Goal: Use online tool/utility

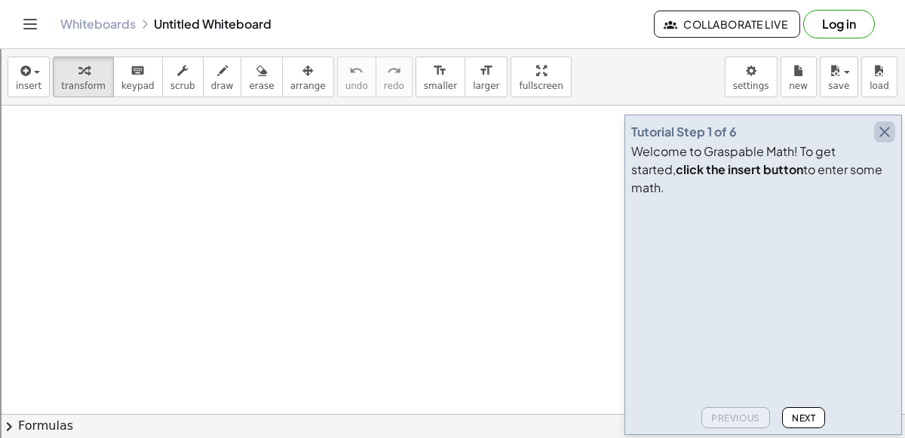
click at [886, 141] on icon "button" at bounding box center [884, 132] width 18 height 18
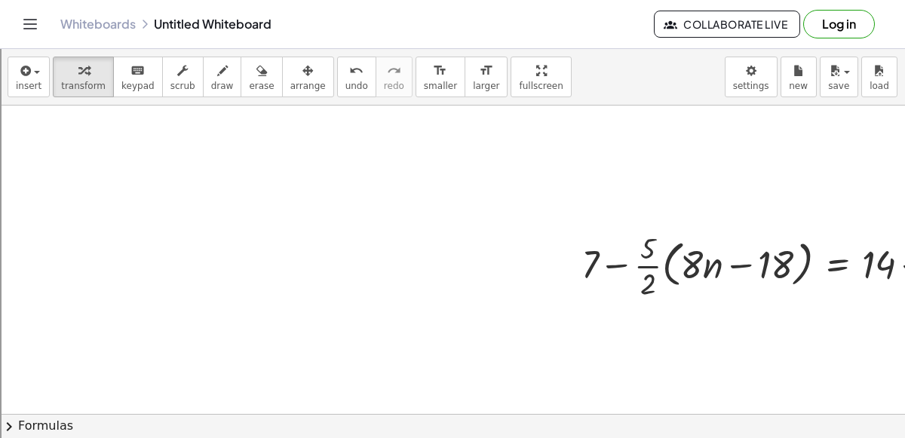
scroll to position [0, 119]
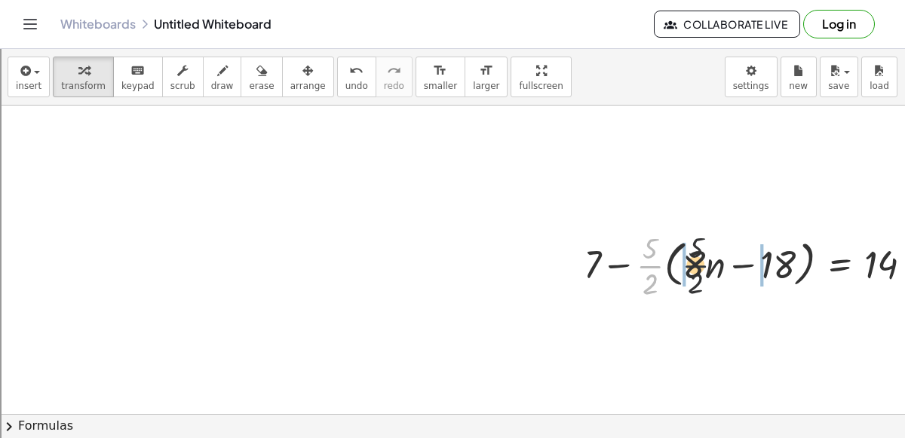
drag, startPoint x: 649, startPoint y: 262, endPoint x: 733, endPoint y: 259, distance: 84.5
click at [733, 259] on div at bounding box center [854, 264] width 557 height 75
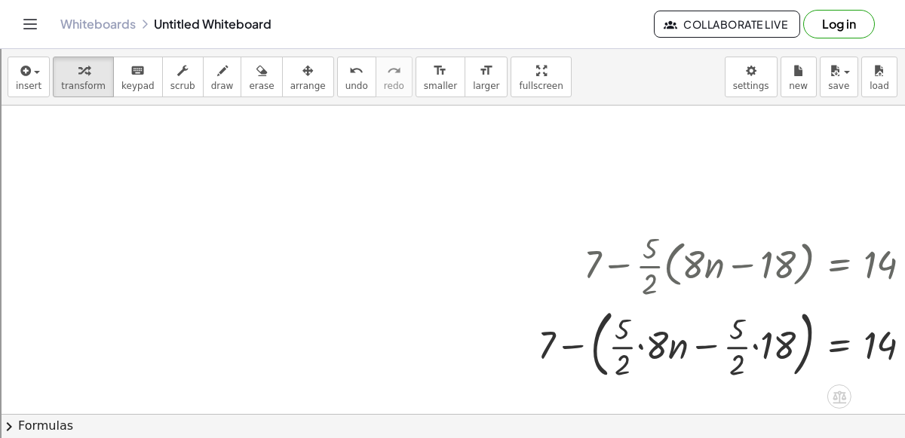
click at [642, 345] on div at bounding box center [831, 342] width 603 height 81
click at [642, 345] on div at bounding box center [835, 342] width 595 height 81
click at [640, 331] on div at bounding box center [835, 342] width 595 height 81
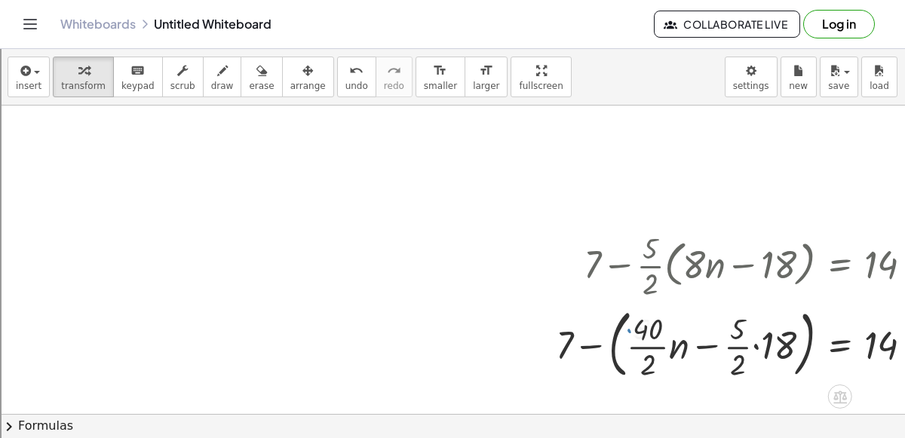
click at [639, 341] on div at bounding box center [841, 342] width 586 height 81
click at [639, 341] on div at bounding box center [841, 342] width 583 height 81
click at [756, 345] on div at bounding box center [841, 342] width 583 height 81
click at [756, 345] on div at bounding box center [847, 342] width 571 height 81
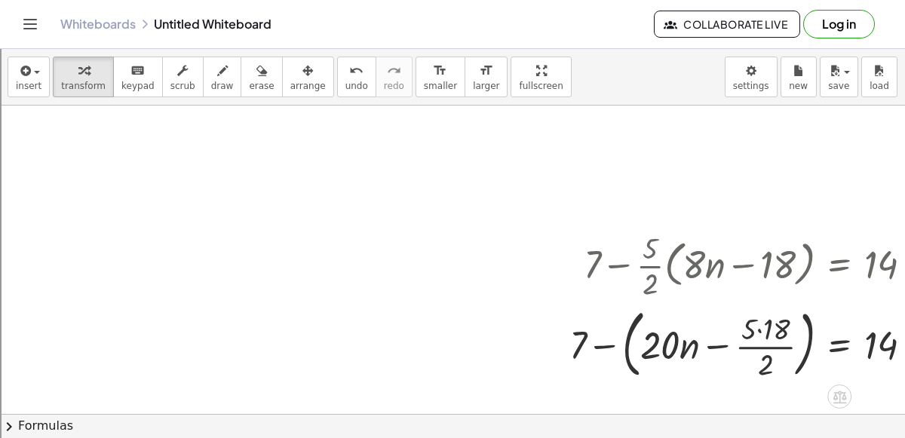
click at [756, 345] on div at bounding box center [847, 342] width 571 height 81
click at [762, 327] on div at bounding box center [847, 342] width 571 height 81
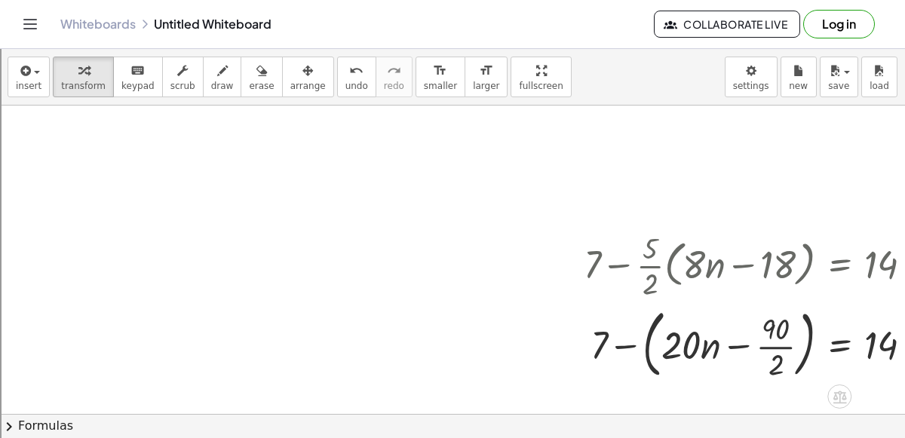
click at [769, 345] on div at bounding box center [854, 342] width 557 height 81
click at [733, 347] on div at bounding box center [854, 342] width 557 height 57
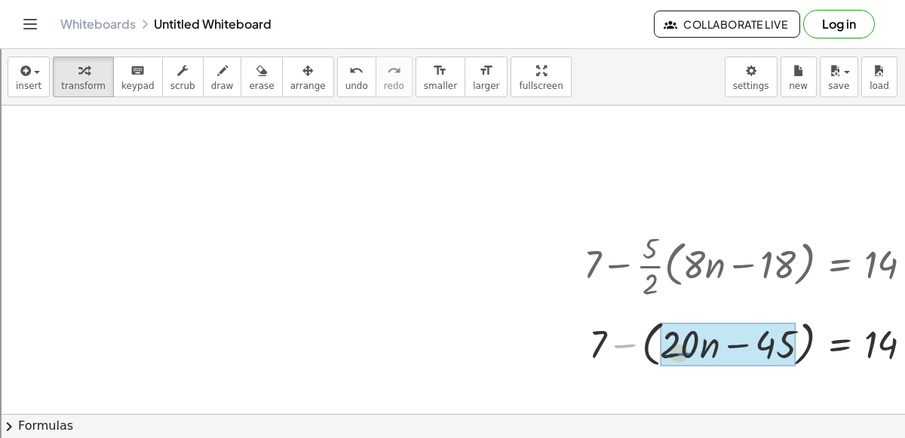
drag, startPoint x: 623, startPoint y: 341, endPoint x: 677, endPoint y: 351, distance: 55.0
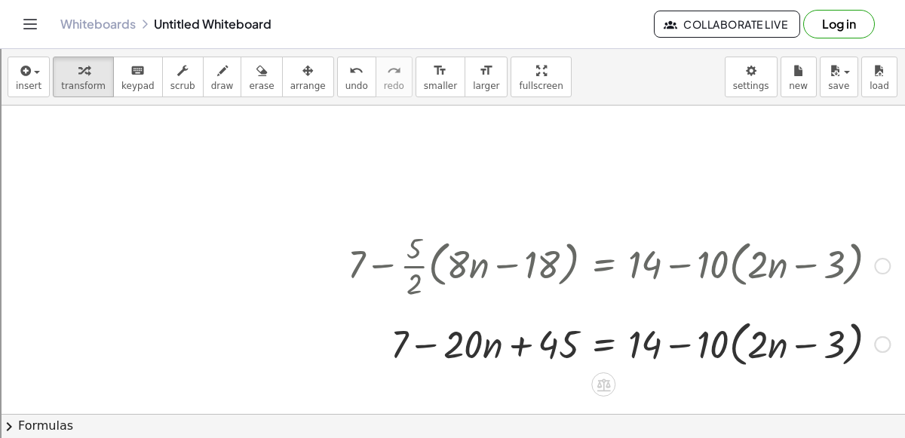
scroll to position [0, 354]
drag, startPoint x: 712, startPoint y: 343, endPoint x: 786, endPoint y: 336, distance: 74.9
click at [786, 336] on div at bounding box center [619, 342] width 557 height 57
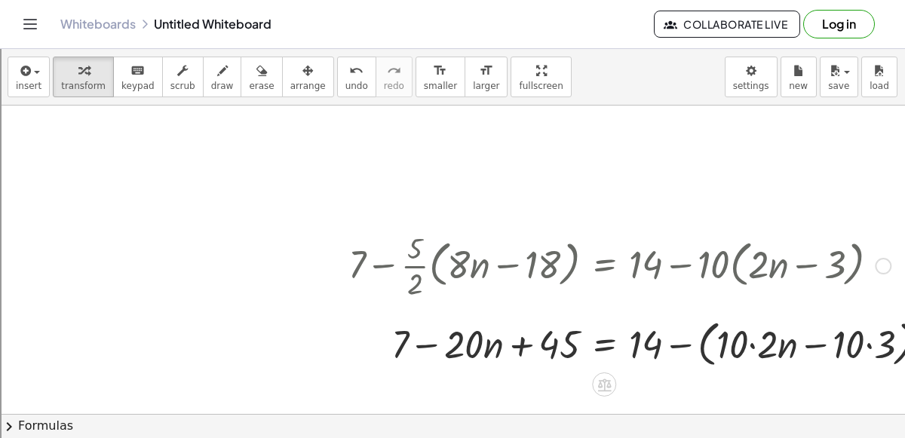
click at [749, 344] on div at bounding box center [644, 342] width 607 height 57
click at [850, 343] on div at bounding box center [633, 342] width 585 height 57
click at [850, 343] on div at bounding box center [622, 342] width 563 height 57
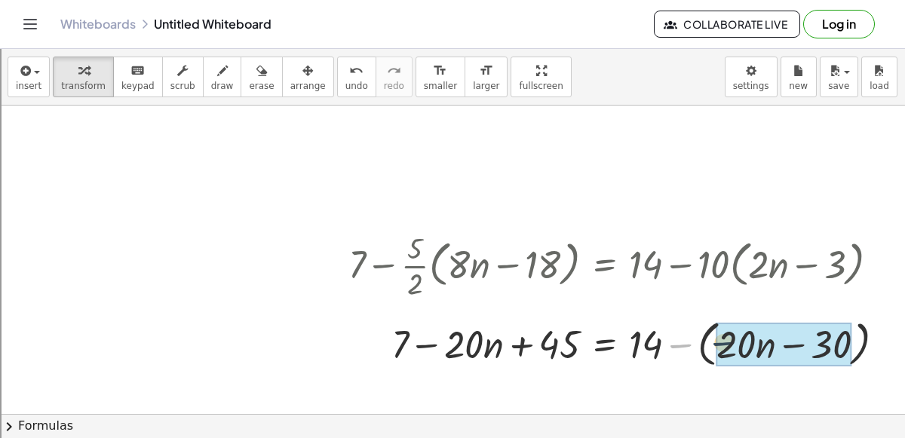
drag, startPoint x: 682, startPoint y: 345, endPoint x: 742, endPoint y: 342, distance: 59.6
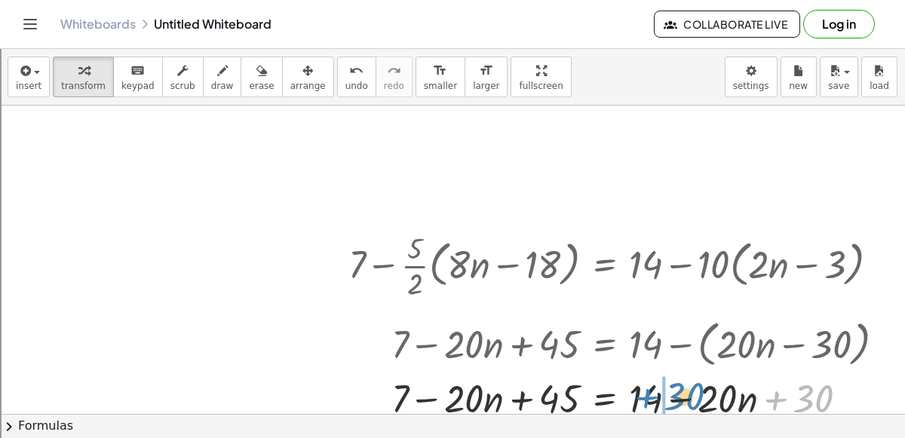
drag, startPoint x: 763, startPoint y: 402, endPoint x: 623, endPoint y: 402, distance: 140.2
click at [623, 402] on div at bounding box center [622, 396] width 563 height 51
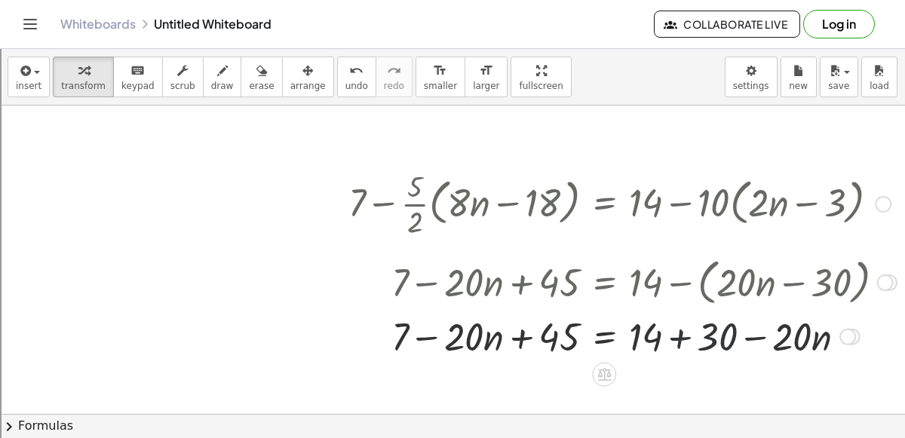
scroll to position [80, 353]
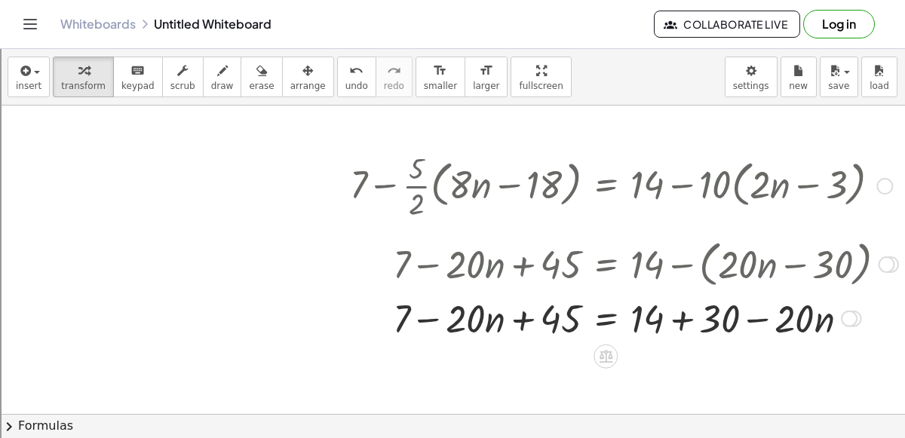
click at [678, 320] on div at bounding box center [623, 316] width 563 height 51
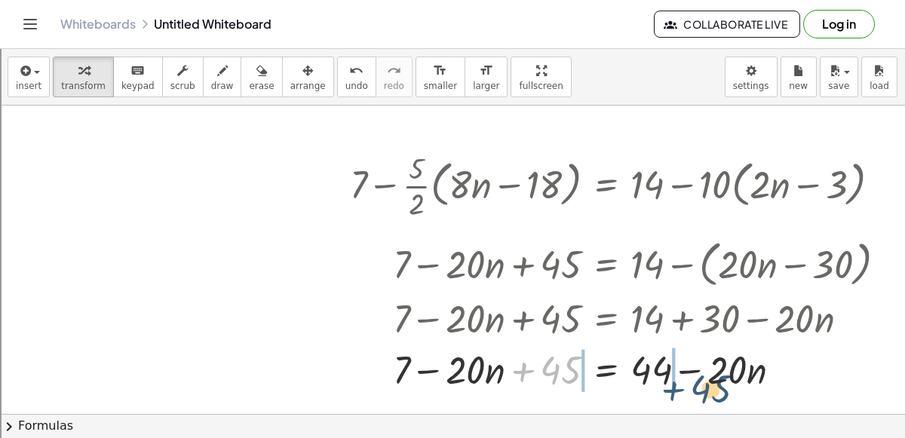
drag, startPoint x: 530, startPoint y: 316, endPoint x: 682, endPoint y: 330, distance: 153.0
click at [605, 186] on div "+ 7 − · · 5 · 2 · ( + · 8 · n − 18 ) = + 14 − · 10 · ( + · 2 · n − 3 ) + 7 − ( …" at bounding box center [605, 186] width 0 height 0
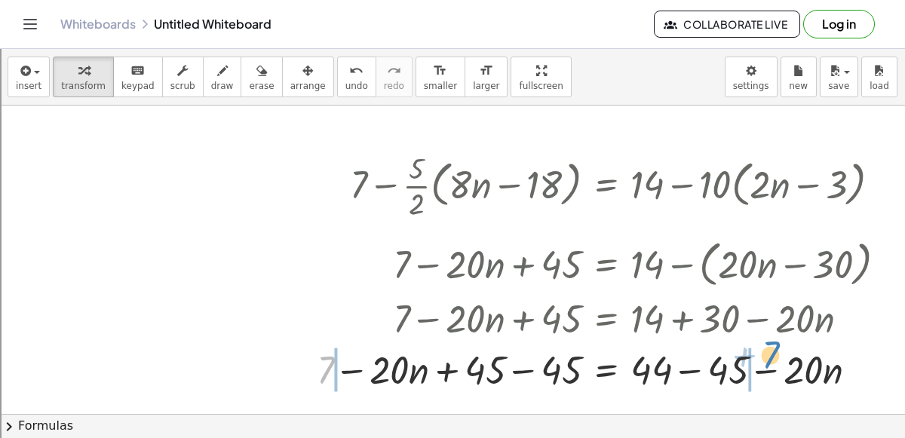
drag, startPoint x: 324, startPoint y: 361, endPoint x: 769, endPoint y: 346, distance: 445.0
click at [769, 346] on div at bounding box center [607, 367] width 596 height 51
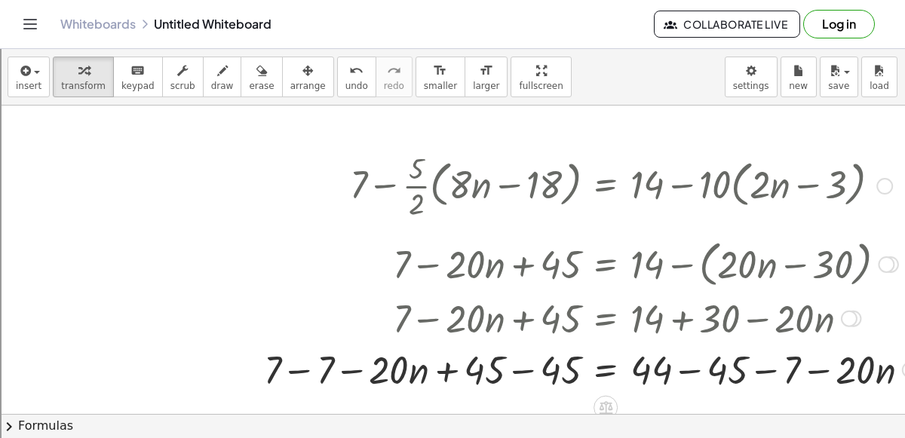
click at [299, 372] on div at bounding box center [592, 367] width 672 height 51
click at [524, 370] on div at bounding box center [624, 367] width 596 height 51
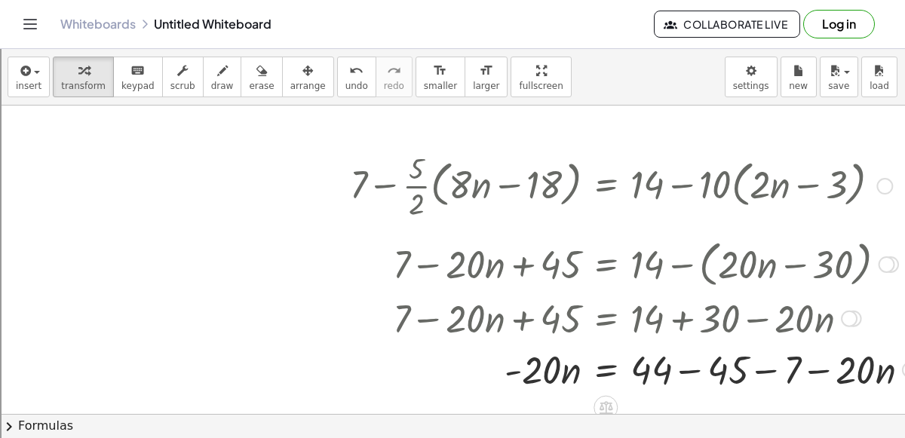
click at [697, 368] on div at bounding box center [635, 367] width 586 height 51
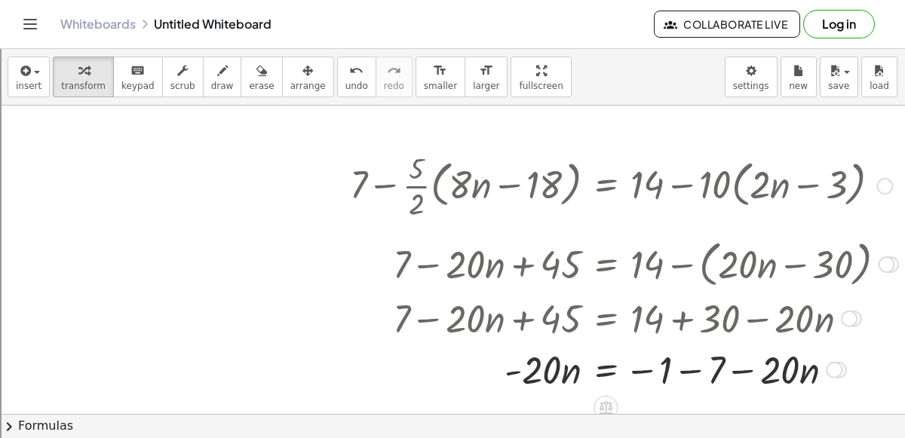
click at [689, 369] on div at bounding box center [623, 367] width 563 height 51
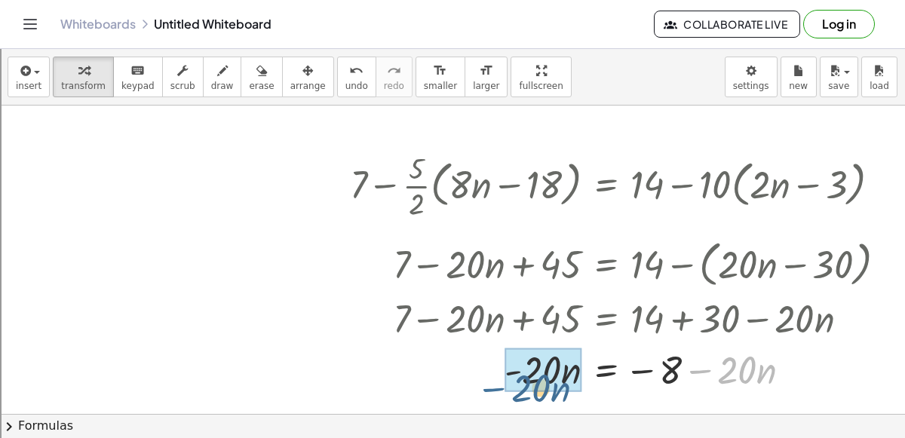
drag, startPoint x: 703, startPoint y: 367, endPoint x: 495, endPoint y: 383, distance: 207.9
click at [495, 383] on div at bounding box center [623, 367] width 563 height 51
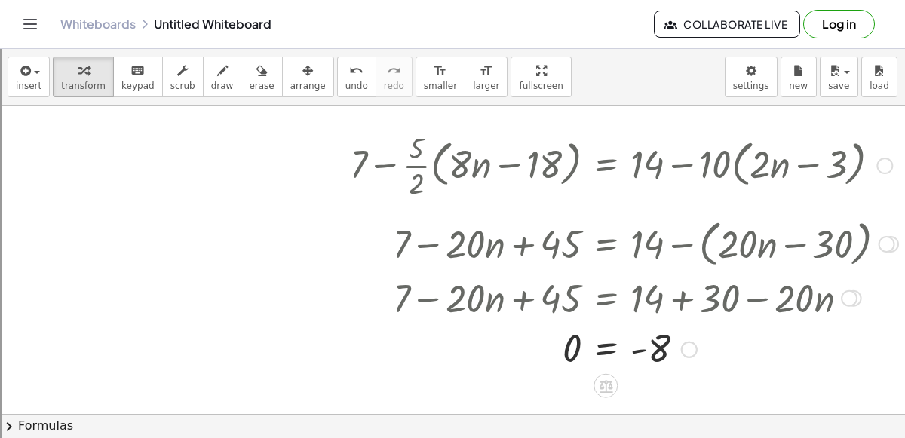
scroll to position [104, 351]
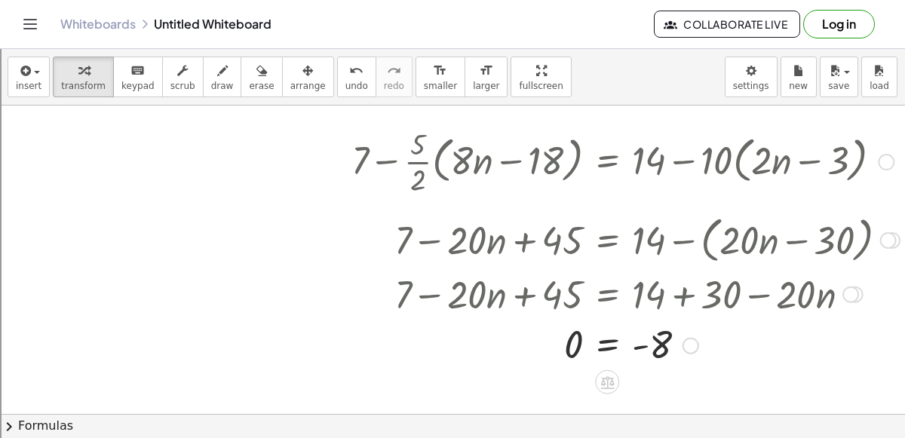
click at [632, 345] on div at bounding box center [625, 345] width 563 height 50
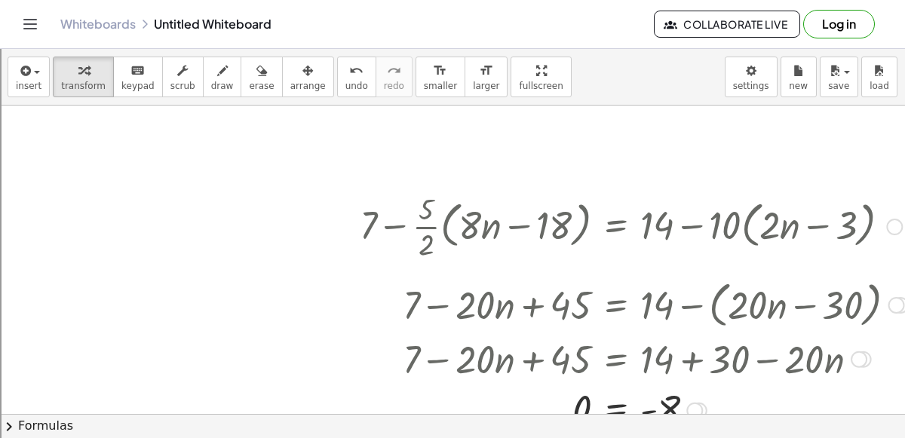
scroll to position [40, 342]
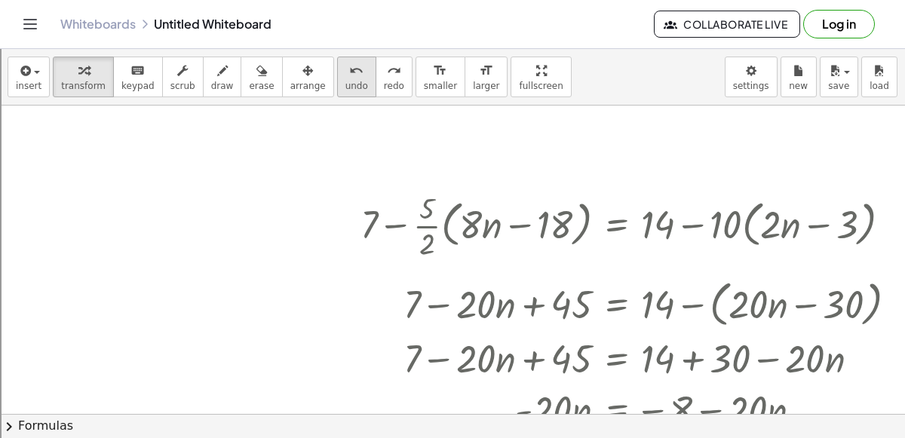
click at [345, 81] on span "undo" at bounding box center [356, 86] width 23 height 11
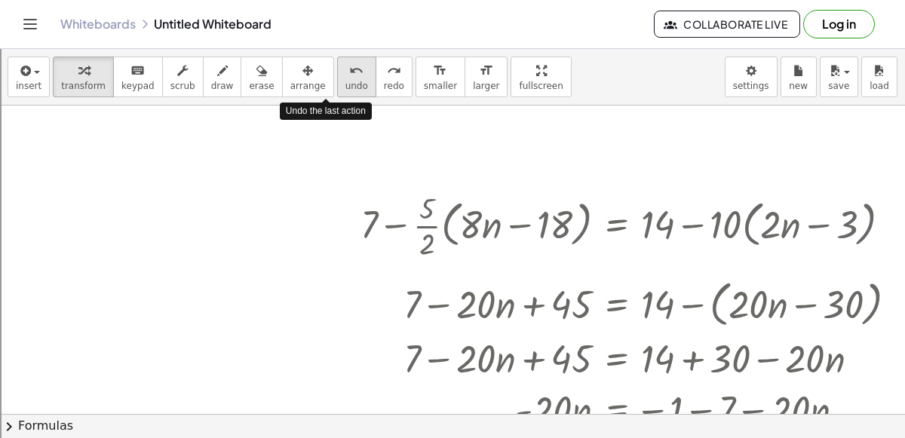
click at [345, 81] on span "undo" at bounding box center [356, 86] width 23 height 11
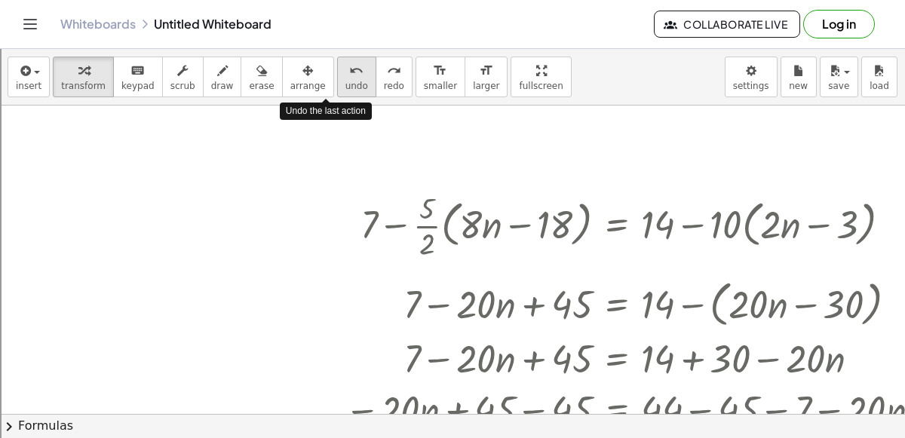
click at [345, 81] on span "undo" at bounding box center [356, 86] width 23 height 11
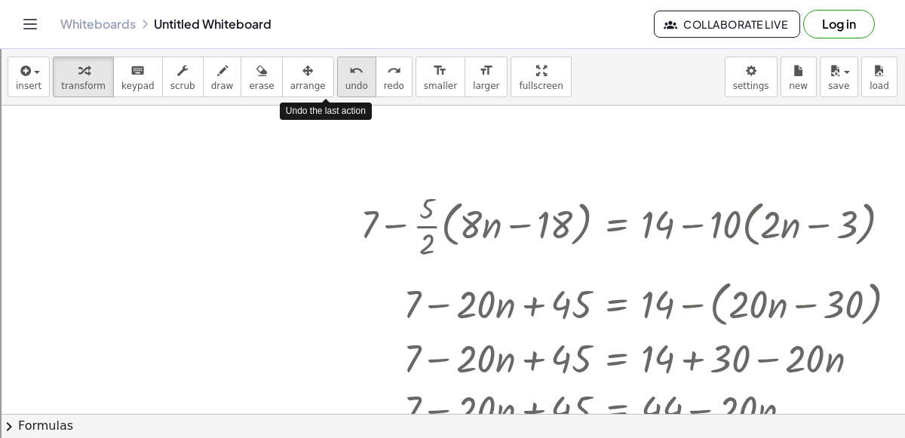
click at [345, 81] on span "undo" at bounding box center [356, 86] width 23 height 11
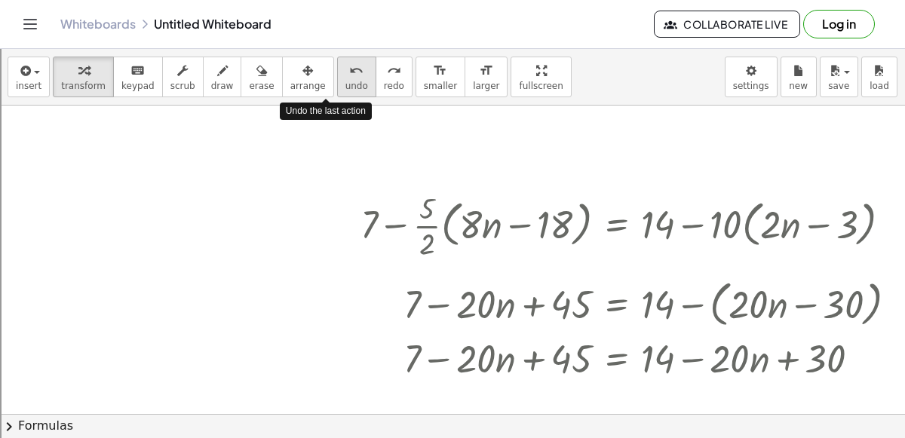
click at [345, 81] on span "undo" at bounding box center [356, 86] width 23 height 11
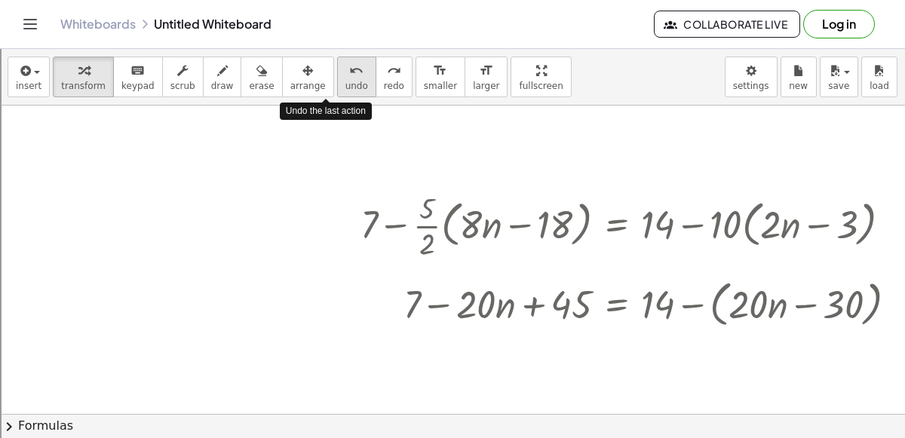
click at [345, 81] on span "undo" at bounding box center [356, 86] width 23 height 11
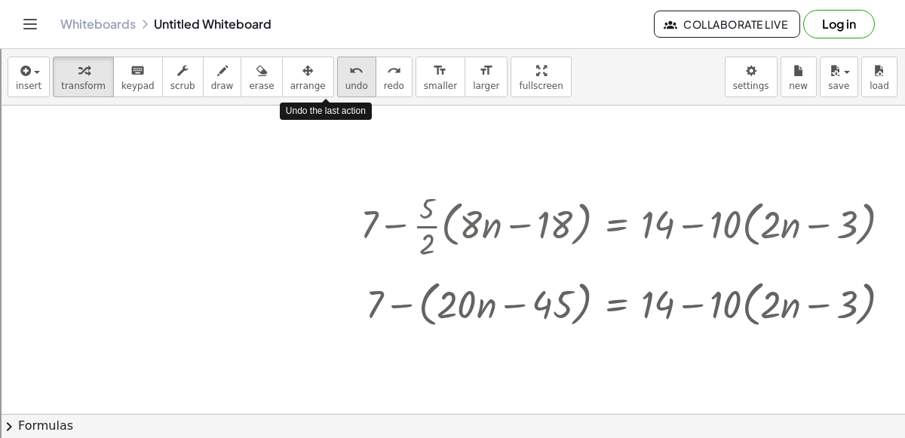
click at [345, 81] on span "undo" at bounding box center [356, 86] width 23 height 11
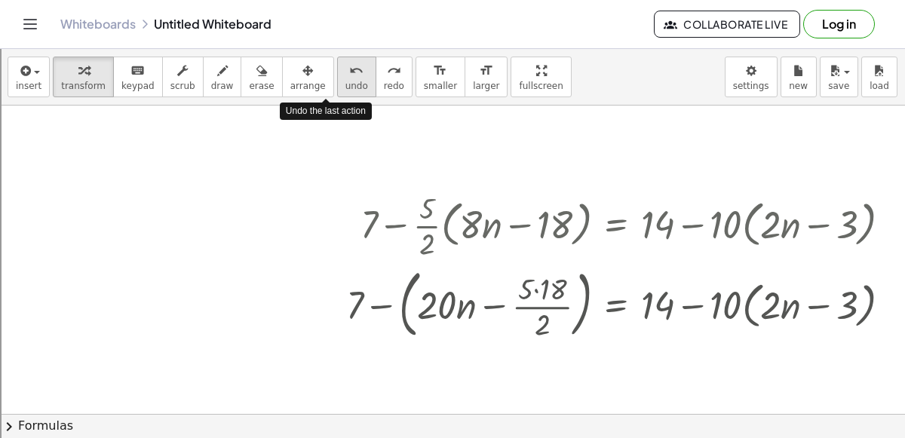
click at [345, 81] on span "undo" at bounding box center [356, 86] width 23 height 11
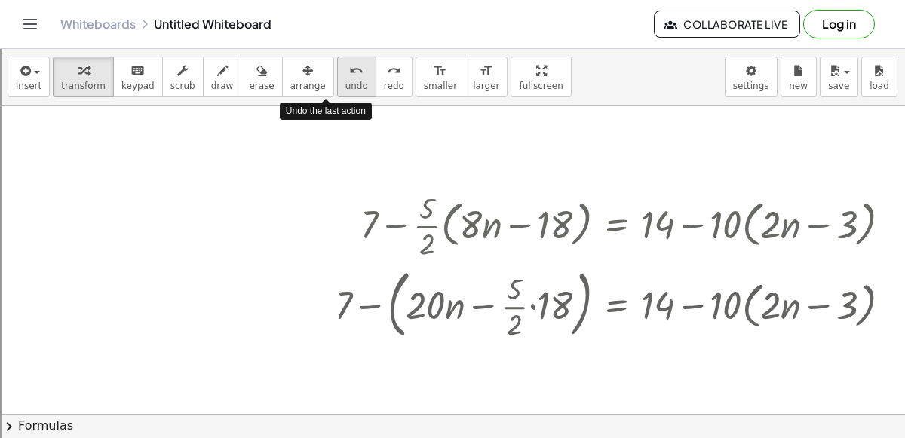
click at [345, 81] on span "undo" at bounding box center [356, 86] width 23 height 11
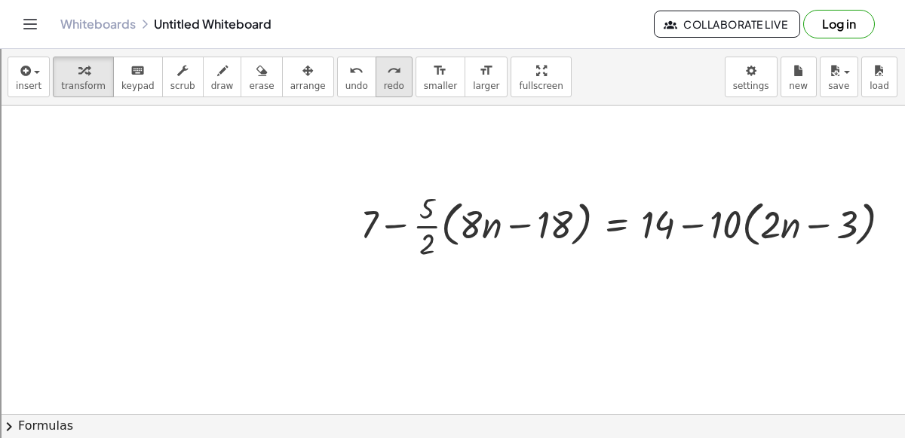
click at [378, 72] on button "redo redo" at bounding box center [393, 77] width 37 height 41
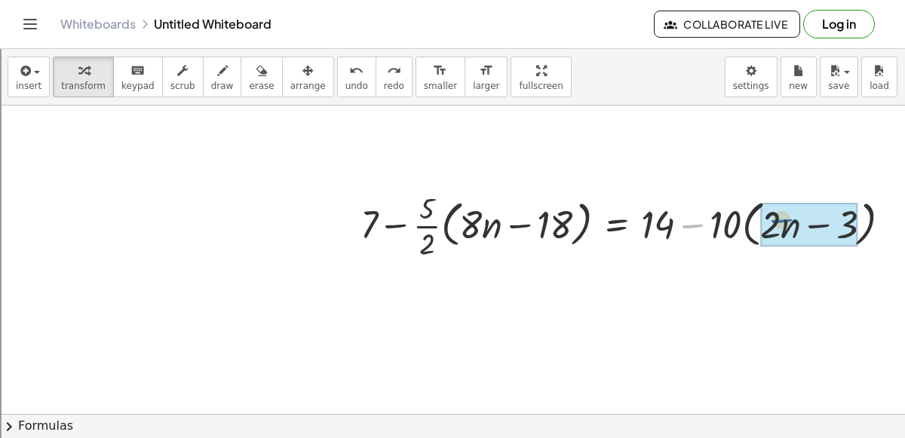
drag, startPoint x: 688, startPoint y: 225, endPoint x: 779, endPoint y: 220, distance: 90.6
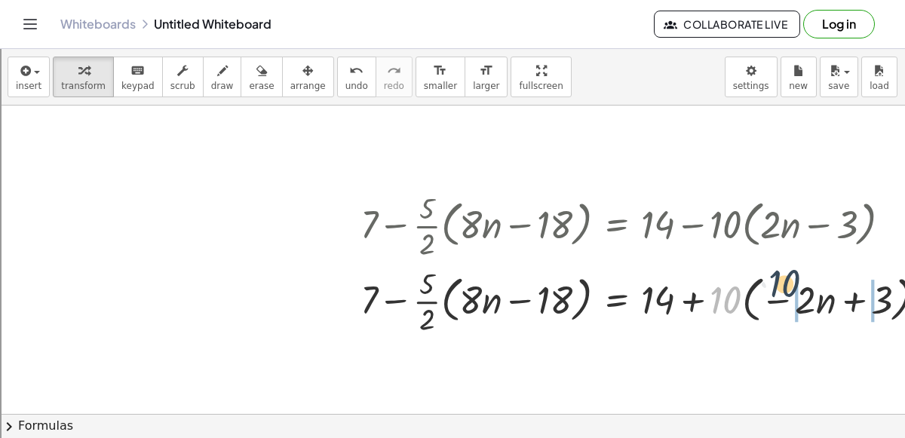
drag, startPoint x: 721, startPoint y: 304, endPoint x: 785, endPoint y: 288, distance: 66.0
click at [785, 288] on div at bounding box center [649, 299] width 593 height 75
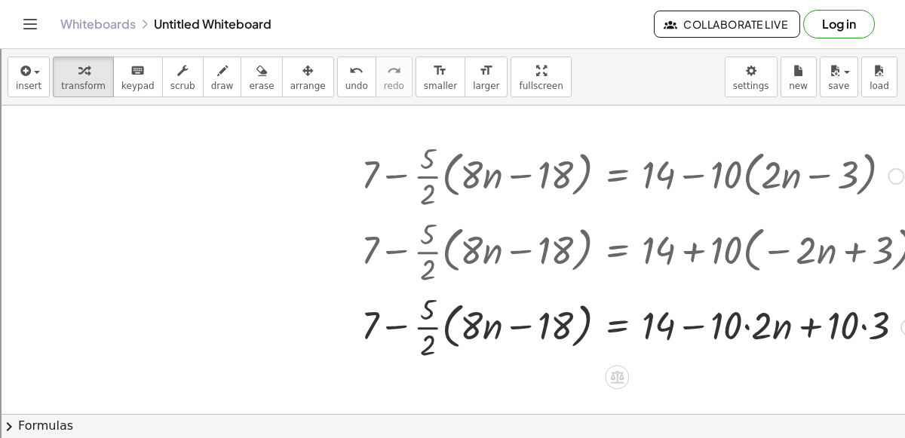
scroll to position [100, 341]
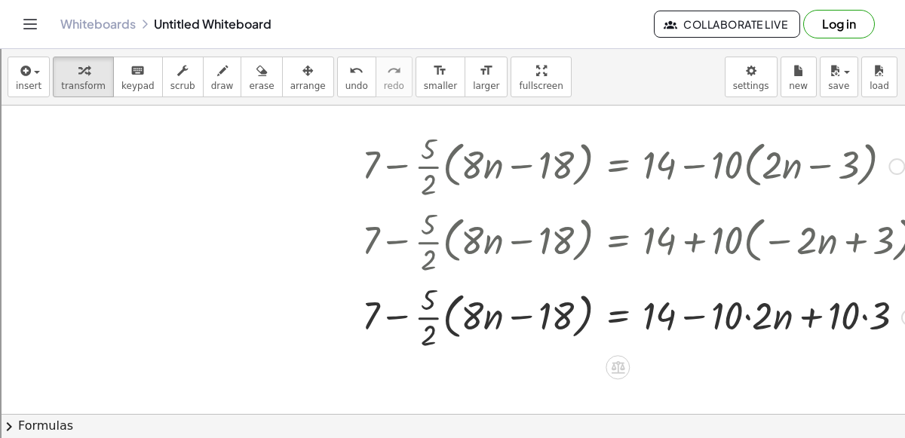
click at [743, 314] on div at bounding box center [650, 315] width 593 height 75
click at [844, 318] on div at bounding box center [650, 315] width 593 height 75
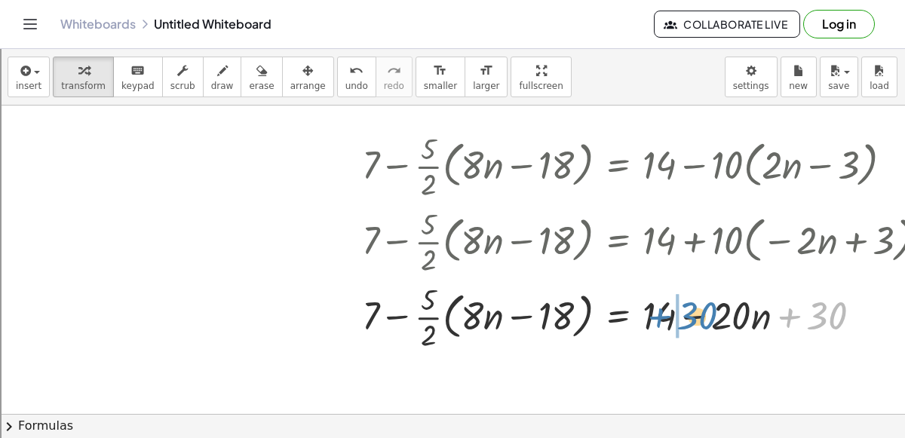
drag, startPoint x: 785, startPoint y: 315, endPoint x: 653, endPoint y: 315, distance: 131.9
click at [653, 315] on div at bounding box center [650, 315] width 593 height 75
click at [695, 317] on div at bounding box center [650, 315] width 593 height 75
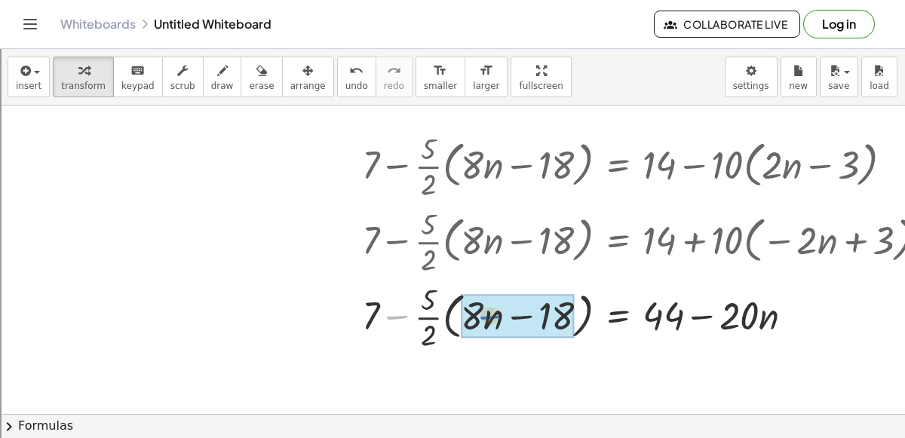
drag, startPoint x: 409, startPoint y: 311, endPoint x: 513, endPoint y: 309, distance: 103.3
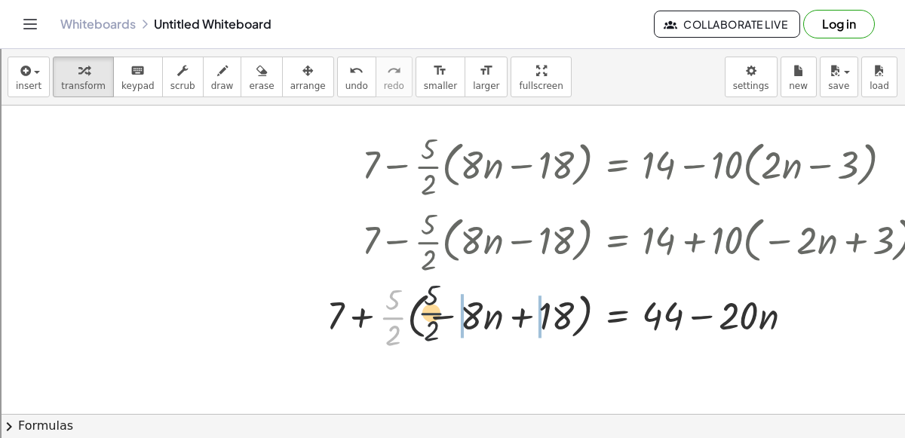
drag, startPoint x: 390, startPoint y: 318, endPoint x: 444, endPoint y: 311, distance: 54.8
click at [444, 311] on div at bounding box center [633, 315] width 628 height 75
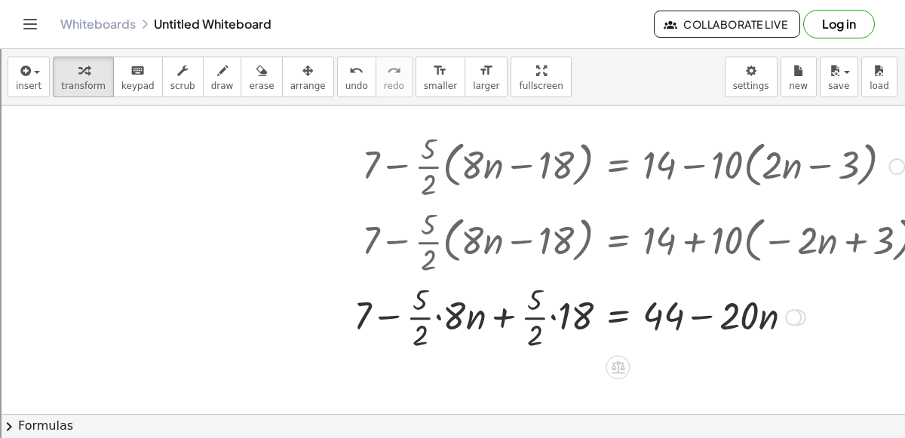
click at [554, 314] on div at bounding box center [646, 315] width 601 height 75
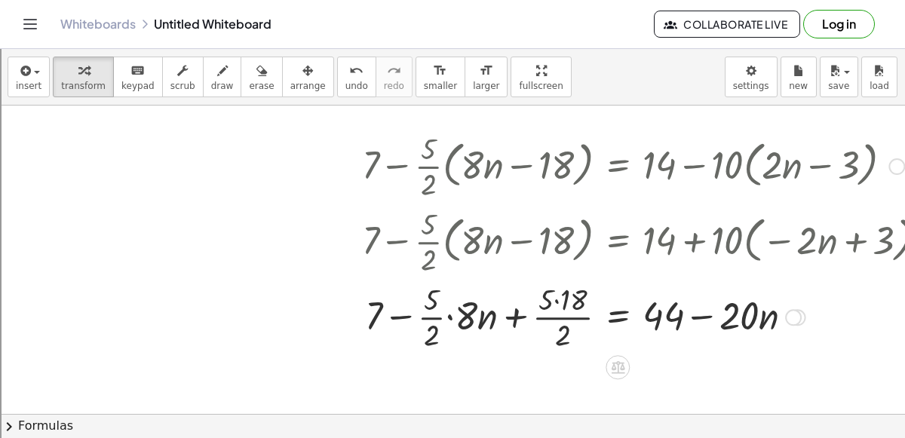
click at [556, 299] on div at bounding box center [650, 315] width 593 height 75
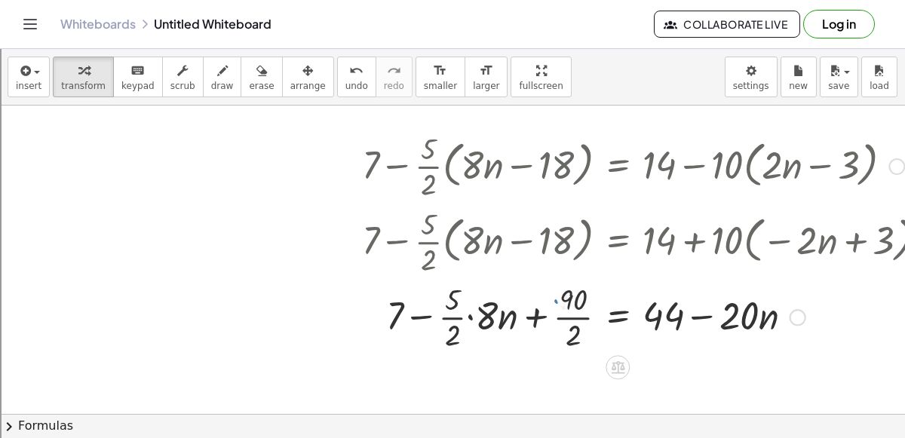
click at [562, 310] on div at bounding box center [650, 315] width 593 height 75
click at [458, 314] on div at bounding box center [650, 315] width 593 height 75
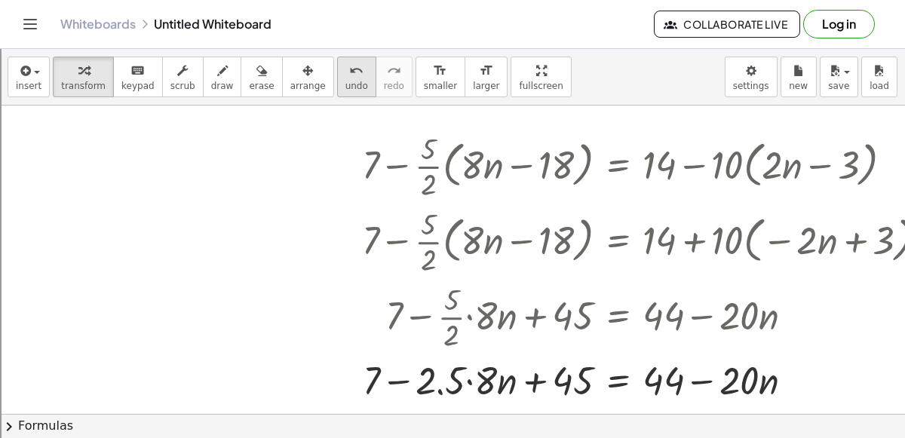
click at [349, 72] on icon "undo" at bounding box center [356, 71] width 14 height 18
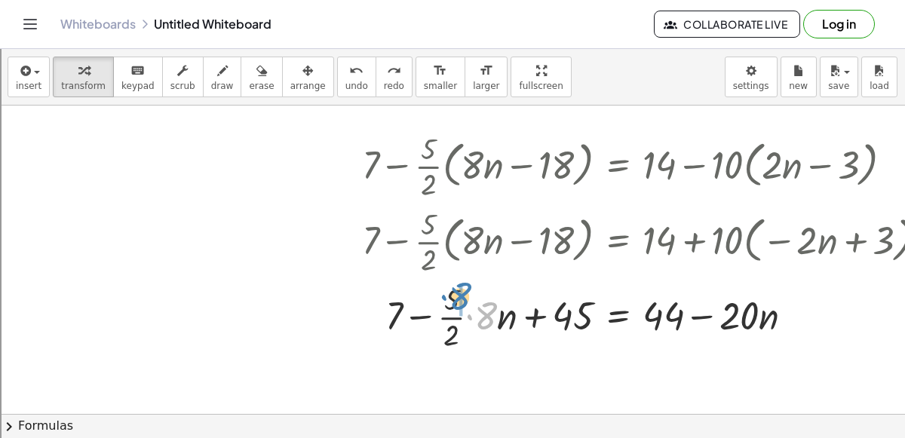
drag, startPoint x: 469, startPoint y: 314, endPoint x: 437, endPoint y: 293, distance: 37.6
click at [437, 293] on div at bounding box center [661, 315] width 571 height 75
click at [469, 297] on div at bounding box center [650, 315] width 593 height 75
click at [475, 320] on div at bounding box center [650, 315] width 593 height 75
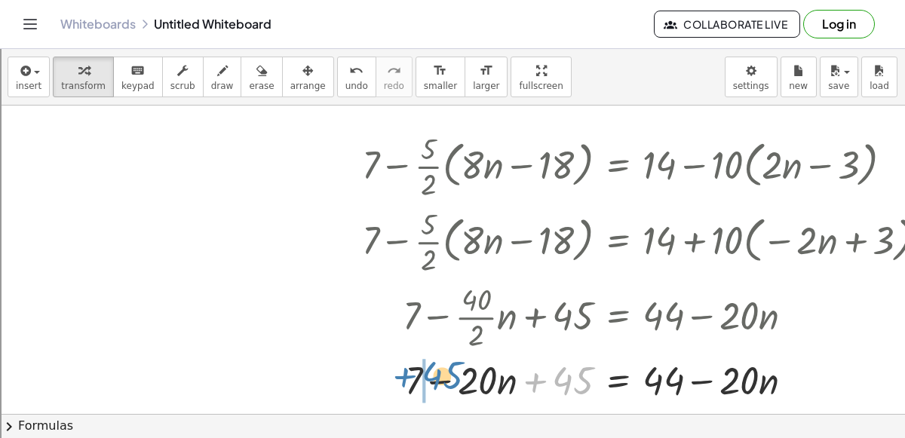
drag, startPoint x: 535, startPoint y: 375, endPoint x: 401, endPoint y: 370, distance: 134.3
click at [401, 370] on div at bounding box center [650, 379] width 593 height 51
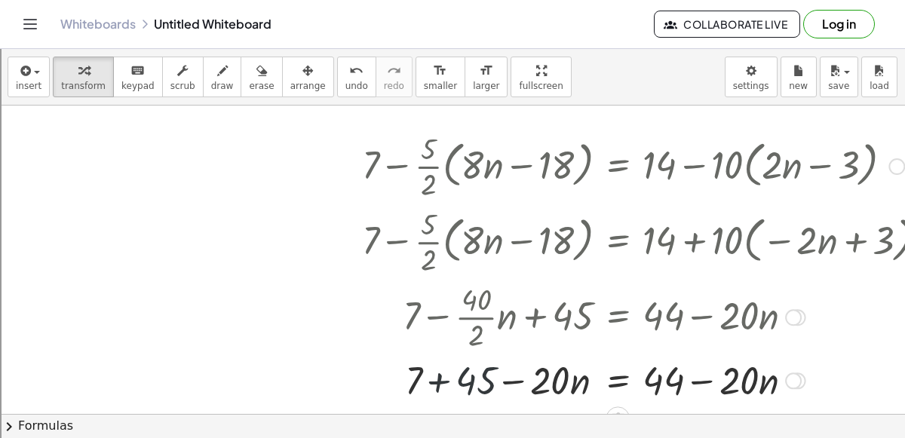
click at [423, 376] on div at bounding box center [650, 379] width 593 height 51
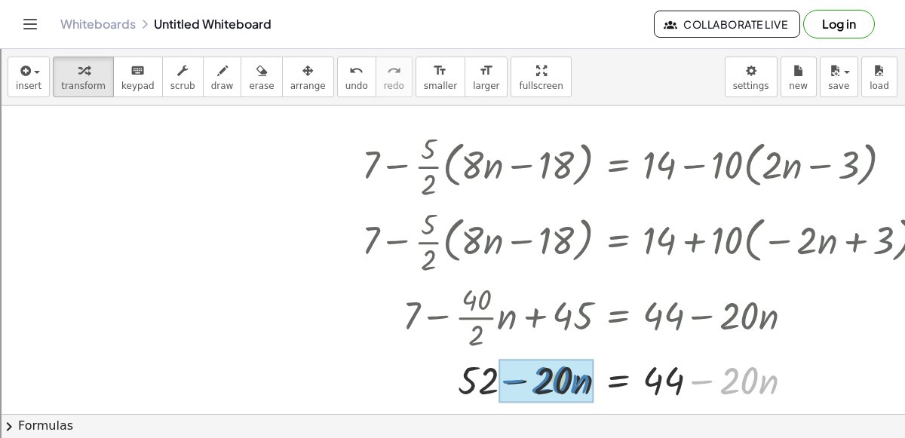
drag, startPoint x: 693, startPoint y: 380, endPoint x: 506, endPoint y: 379, distance: 187.0
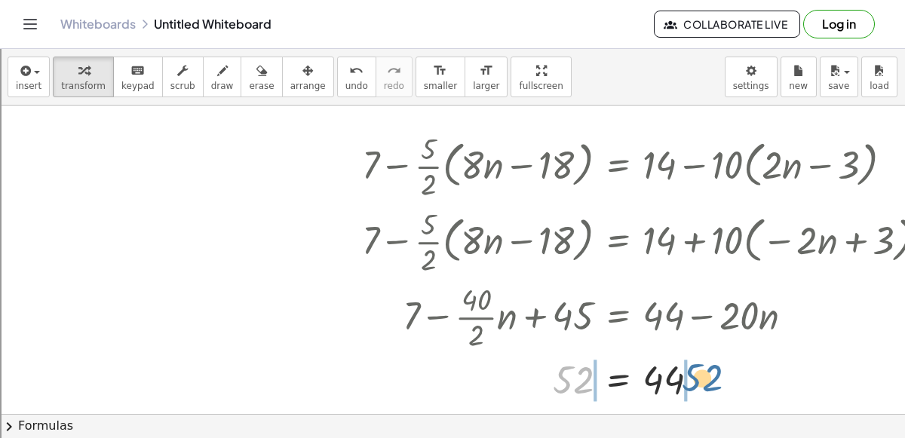
drag, startPoint x: 568, startPoint y: 375, endPoint x: 703, endPoint y: 371, distance: 135.0
click at [703, 371] on div at bounding box center [650, 379] width 593 height 50
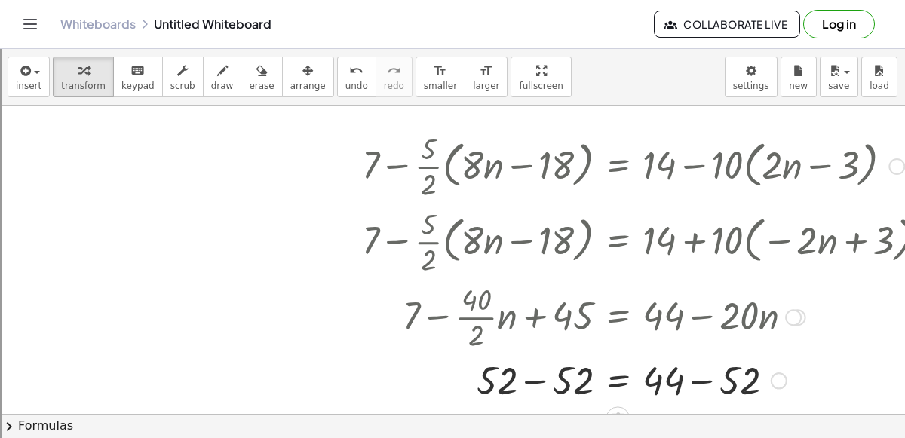
click at [702, 381] on div at bounding box center [650, 379] width 593 height 51
click at [543, 381] on div at bounding box center [650, 379] width 593 height 51
